Goal: Task Accomplishment & Management: Manage account settings

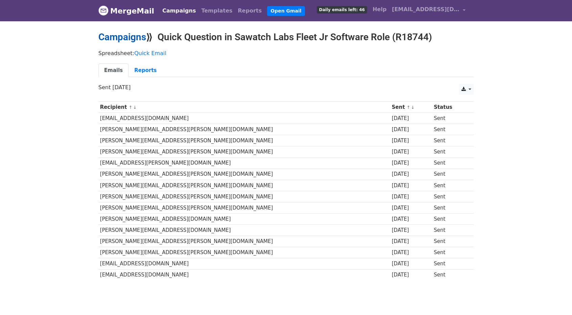
click at [121, 38] on link "Campaigns" at bounding box center [122, 36] width 48 height 11
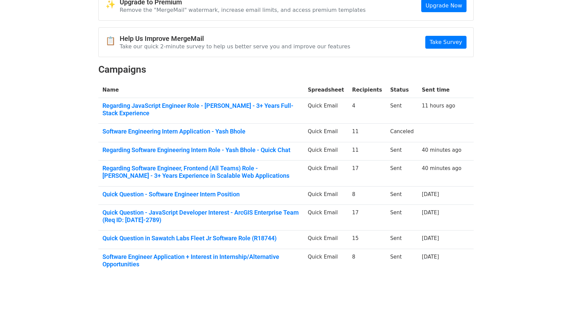
scroll to position [41, 0]
click at [153, 102] on link "Regarding JavaScript Engineer Role - Yash Bhole - 3+ Years Full-Stack Experience" at bounding box center [200, 109] width 197 height 15
click at [209, 146] on link "Regarding Software Engineering Intern Role - Yash Bhole - Quick Chat" at bounding box center [200, 149] width 197 height 7
click at [199, 168] on link "Regarding Software Engineer, Frontend (All Teams) Role - [PERSON_NAME] - 3+ Yea…" at bounding box center [200, 171] width 197 height 15
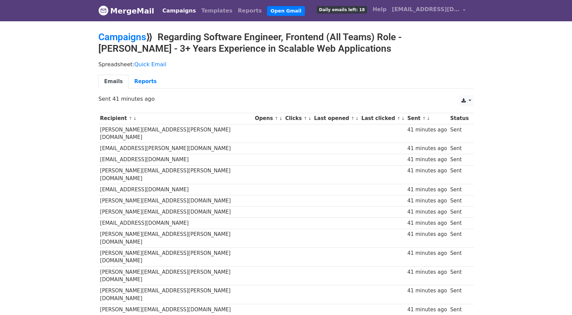
click at [106, 80] on link "Emails" at bounding box center [113, 82] width 30 height 14
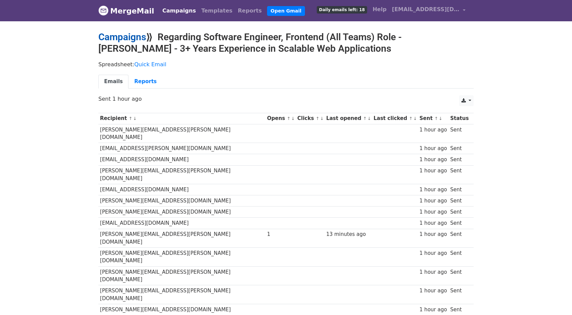
click at [128, 38] on link "Campaigns" at bounding box center [122, 36] width 48 height 11
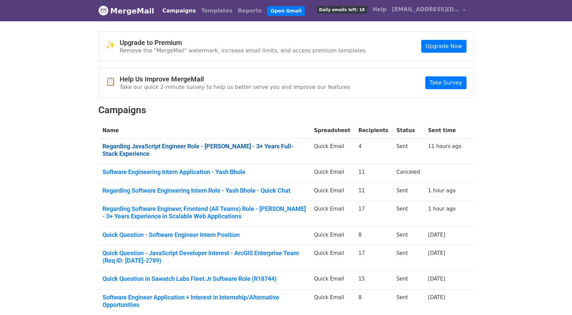
scroll to position [16, 0]
click at [209, 140] on td "Regarding JavaScript Engineer Role - [PERSON_NAME] - 3+ Years Full-Stack Experi…" at bounding box center [204, 152] width 212 height 26
click at [206, 145] on link "Regarding JavaScript Engineer Role - [PERSON_NAME] - 3+ Years Full-Stack Experi…" at bounding box center [204, 150] width 204 height 15
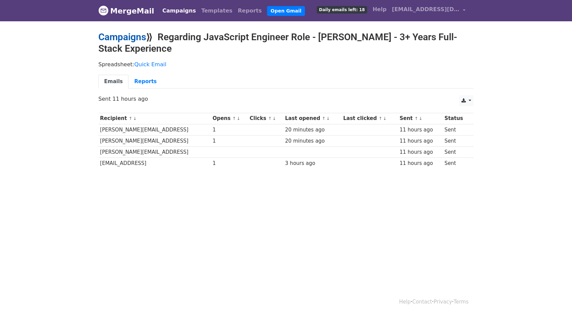
click at [124, 39] on link "Campaigns" at bounding box center [122, 36] width 48 height 11
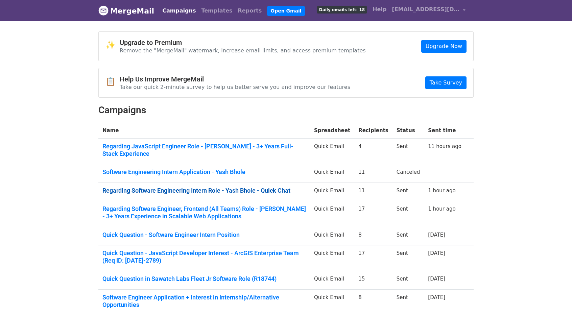
click at [187, 187] on link "Regarding Software Engineering Intern Role - Yash Bhole - Quick Chat" at bounding box center [204, 190] width 204 height 7
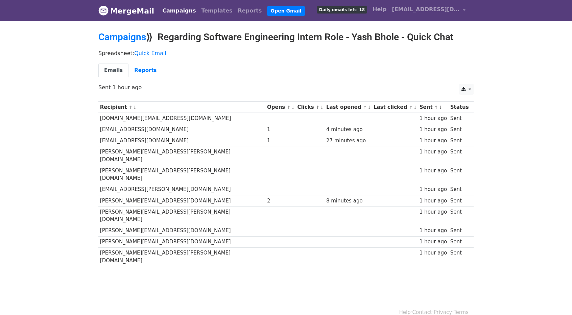
scroll to position [1, 0]
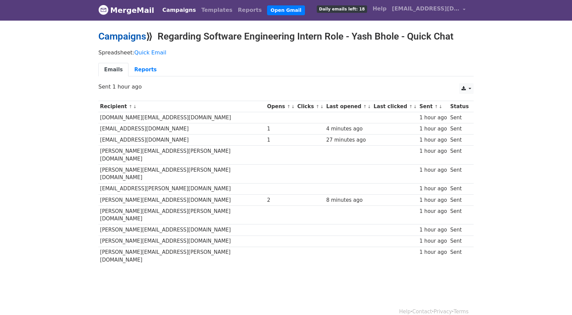
click at [122, 40] on link "Campaigns" at bounding box center [122, 36] width 48 height 11
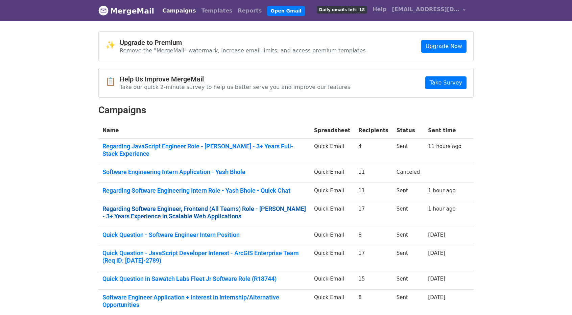
click at [190, 205] on link "Regarding Software Engineer, Frontend (All Teams) Role - [PERSON_NAME] - 3+ Yea…" at bounding box center [204, 212] width 204 height 15
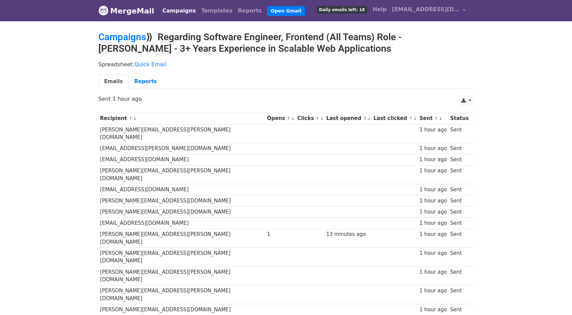
click at [122, 29] on body "MergeMail Campaigns Templates Reports Open Gmail Daily emails left: 18 Help [EM…" at bounding box center [286, 204] width 572 height 408
click at [122, 36] on link "Campaigns" at bounding box center [122, 36] width 48 height 11
